Goal: Transaction & Acquisition: Purchase product/service

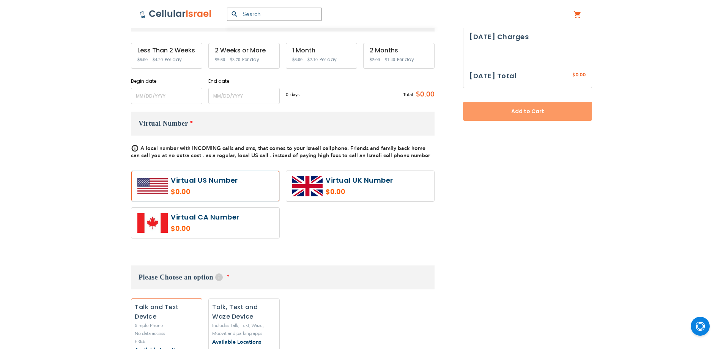
scroll to position [273, 0]
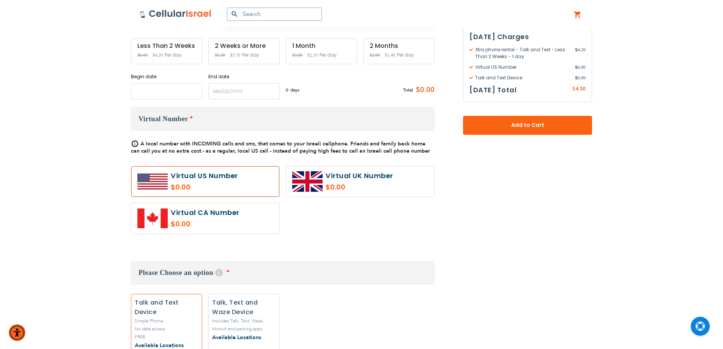
click at [162, 92] on input "name" at bounding box center [166, 91] width 71 height 16
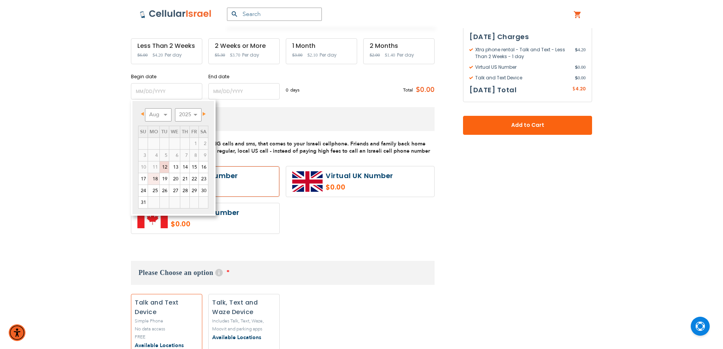
click at [153, 180] on link "18" at bounding box center [153, 178] width 11 height 11
type input "[DATE]"
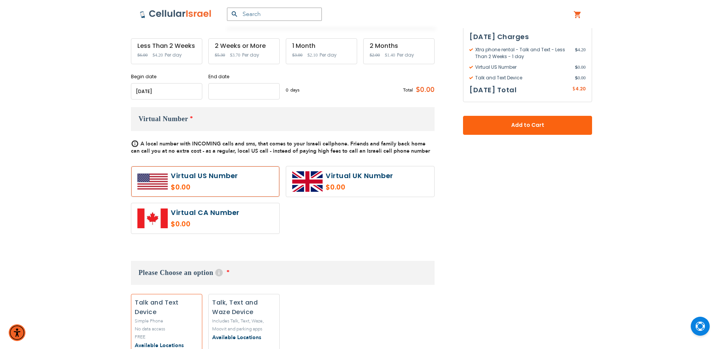
click at [232, 93] on input "name" at bounding box center [243, 91] width 71 height 16
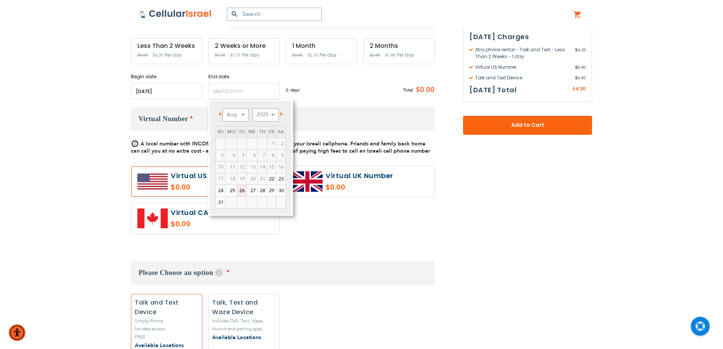
click at [244, 192] on link "26" at bounding box center [241, 190] width 9 height 11
type input "[DATE]"
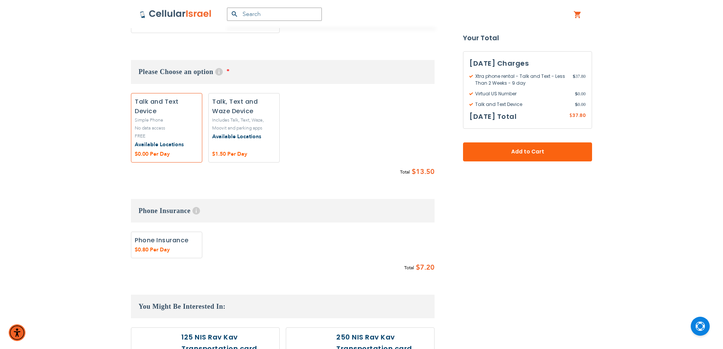
scroll to position [501, 0]
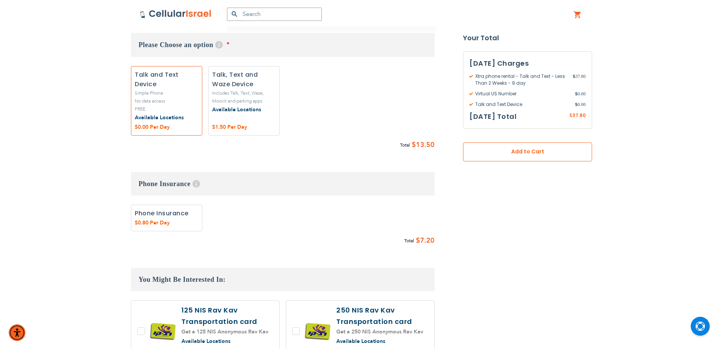
click at [518, 154] on span "Add to Cart" at bounding box center [527, 152] width 79 height 8
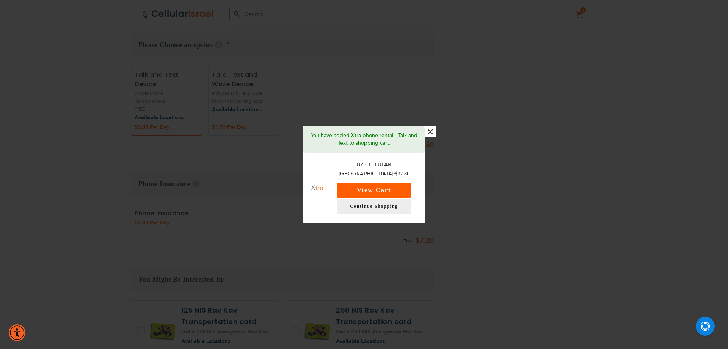
click at [387, 182] on button "View Cart" at bounding box center [374, 189] width 74 height 15
